Goal: Transaction & Acquisition: Purchase product/service

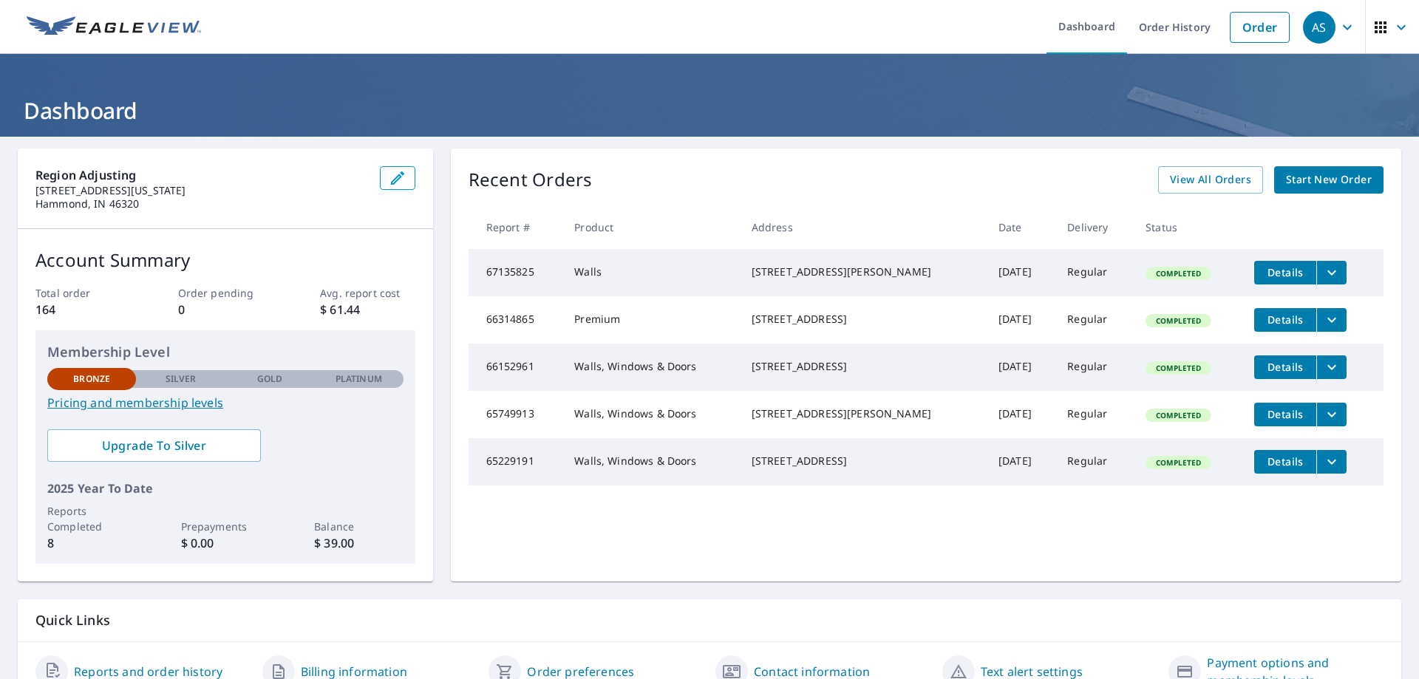
click at [1334, 171] on span "Start New Order" at bounding box center [1329, 180] width 86 height 18
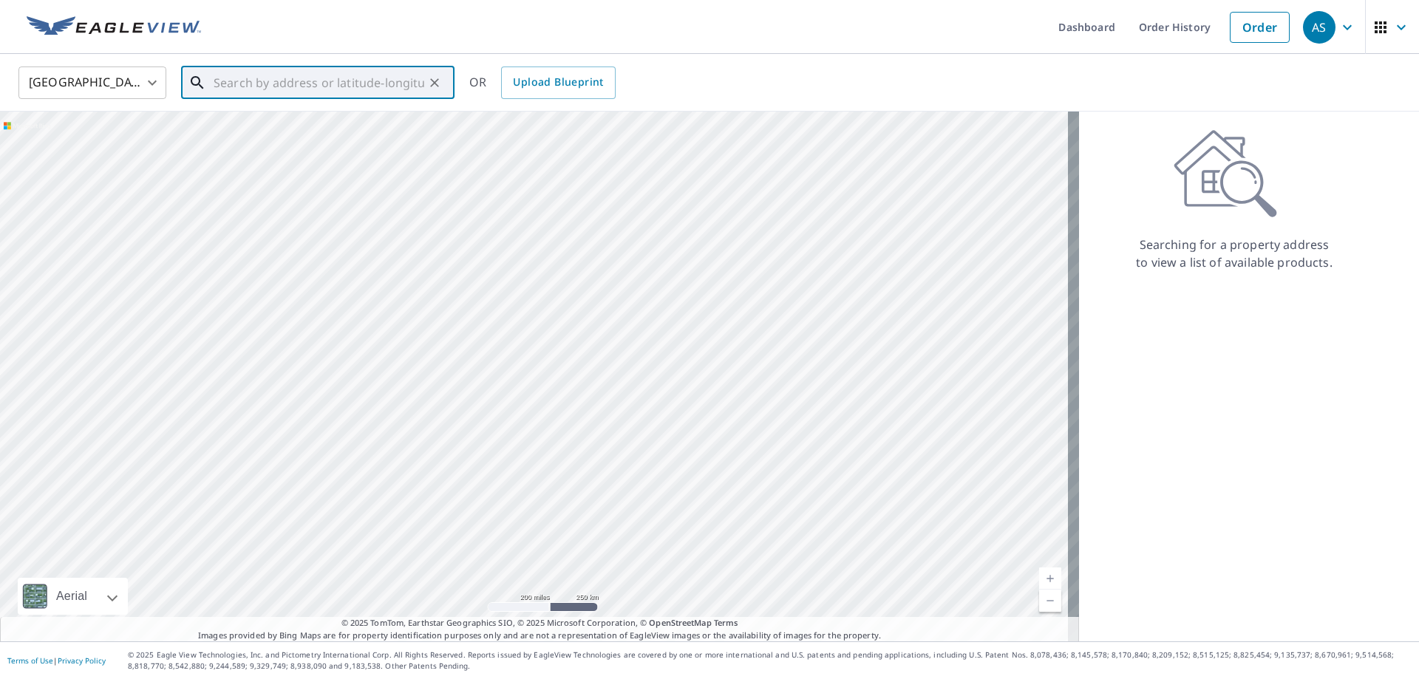
paste input "[STREET_ADDRESS]"
type input "[STREET_ADDRESS]"
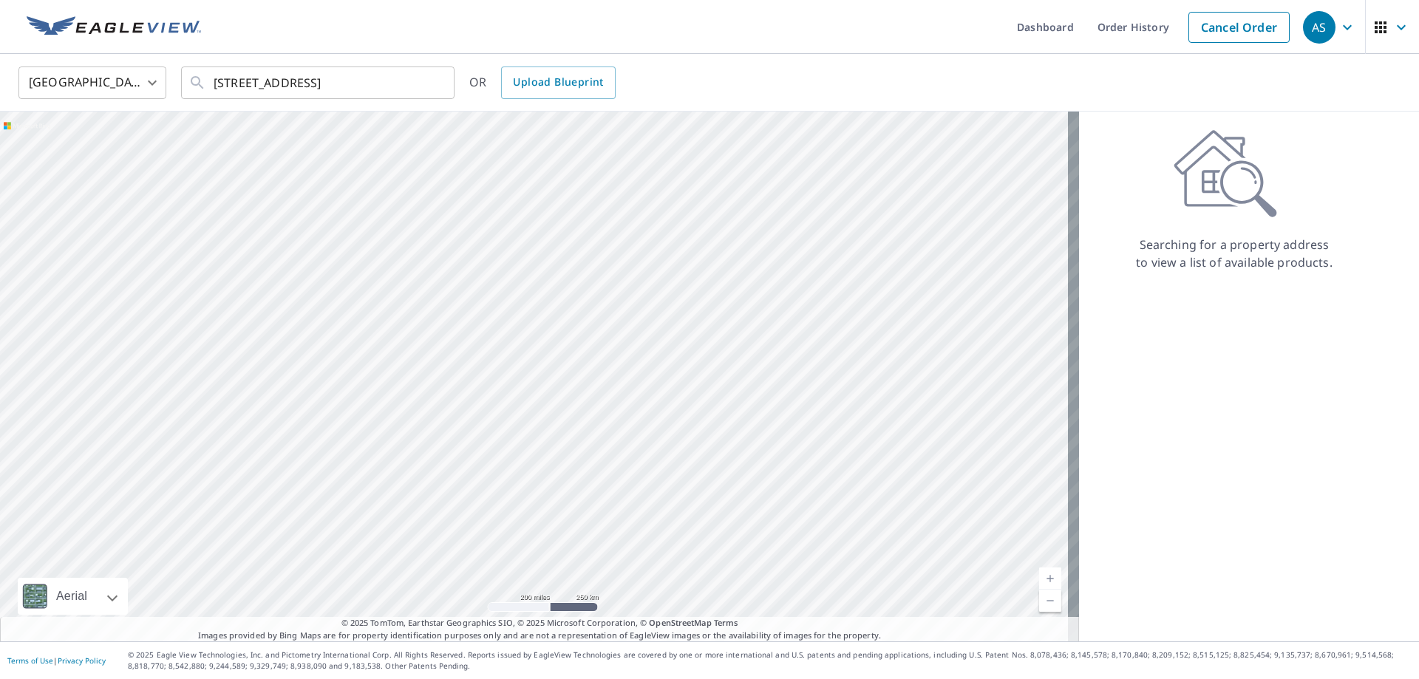
scroll to position [0, 0]
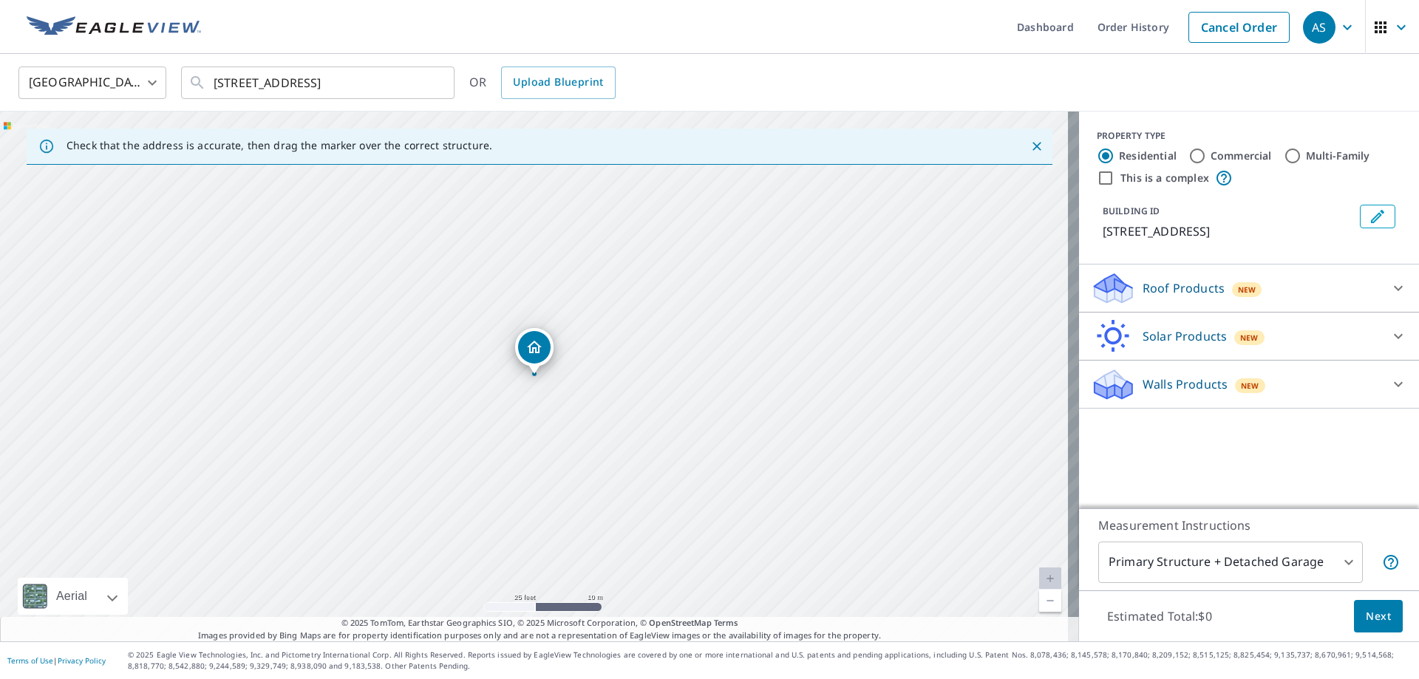
drag, startPoint x: 1064, startPoint y: 253, endPoint x: 1257, endPoint y: 265, distance: 193.3
click at [1257, 265] on div "Check that the address is accurate, then drag the marker over the correct struc…" at bounding box center [709, 377] width 1419 height 530
click at [988, 339] on div "[STREET_ADDRESS]" at bounding box center [539, 377] width 1079 height 530
click at [1241, 392] on span "New" at bounding box center [1250, 386] width 18 height 12
click at [1229, 444] on div "Walls, Windows & Doors $78" at bounding box center [1249, 422] width 316 height 42
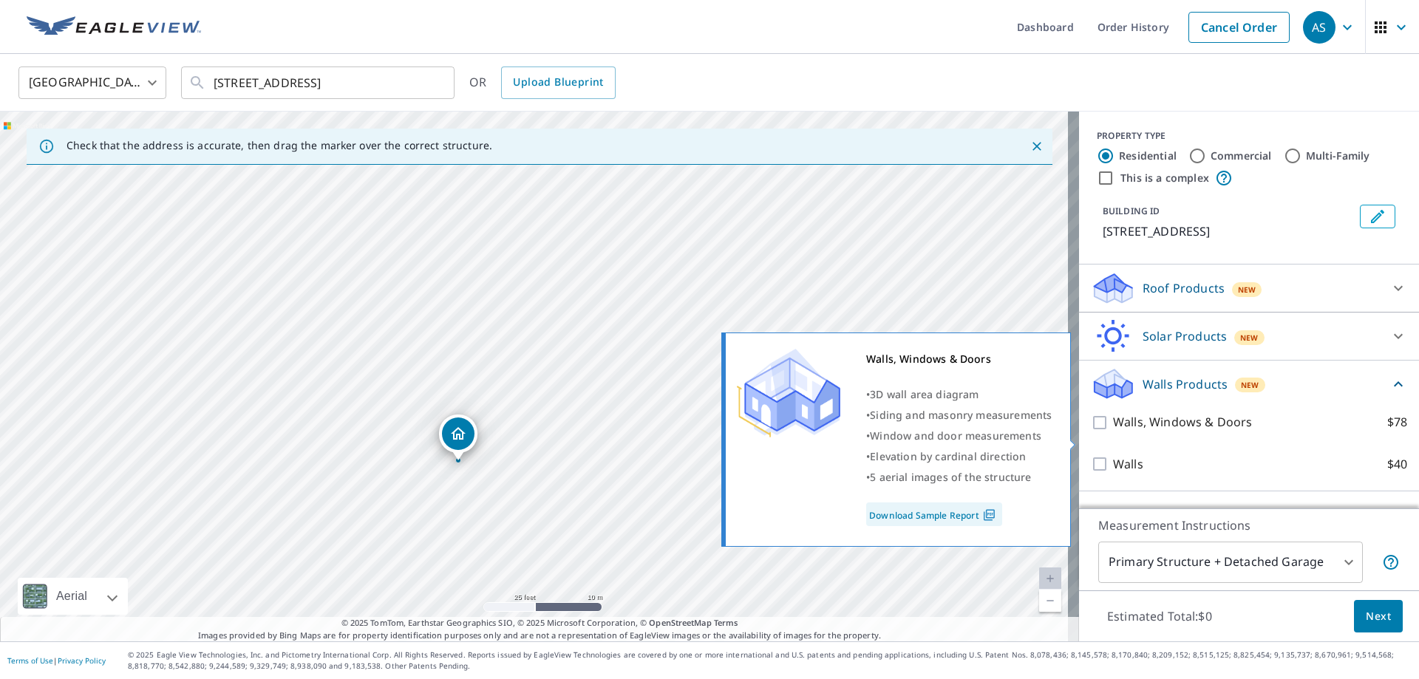
click at [1230, 432] on p "Walls, Windows & Doors" at bounding box center [1182, 422] width 139 height 18
click at [1113, 432] on input "Walls, Windows & Doors $78" at bounding box center [1102, 423] width 22 height 18
checkbox input "true"
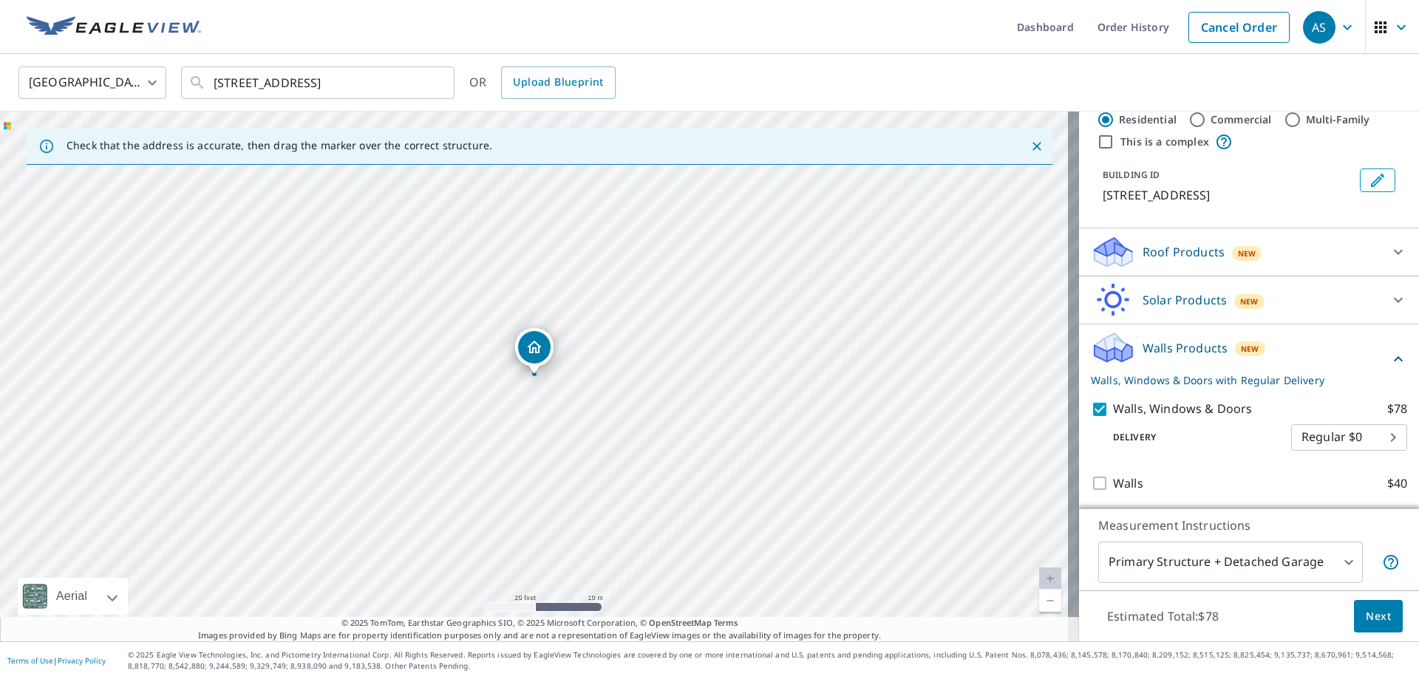
scroll to position [56, 0]
